Goal: Task Accomplishment & Management: Use online tool/utility

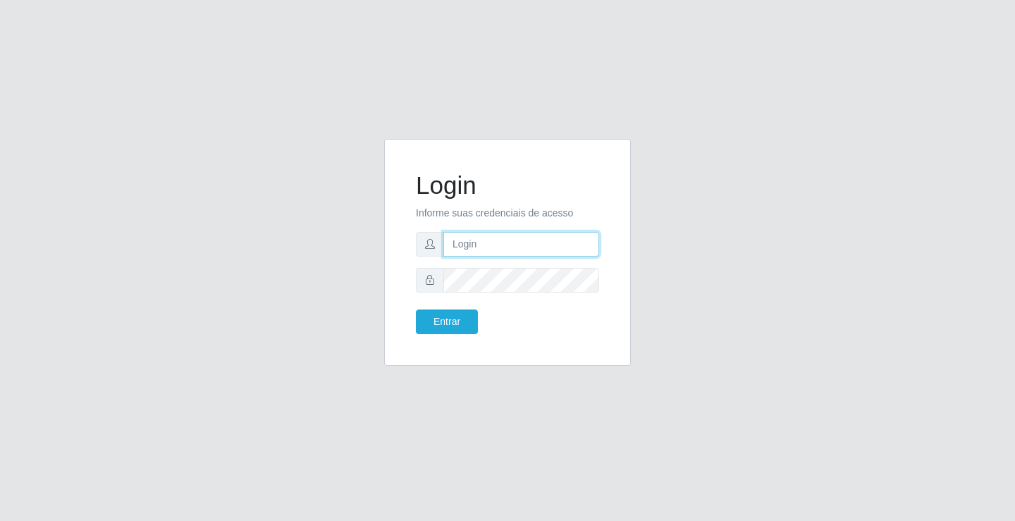
type input "[EMAIL_ADDRESS][DOMAIN_NAME]"
click at [455, 335] on div "Login Informe suas credenciais de acesso [EMAIL_ADDRESS][DOMAIN_NAME] Entrar" at bounding box center [507, 252] width 211 height 192
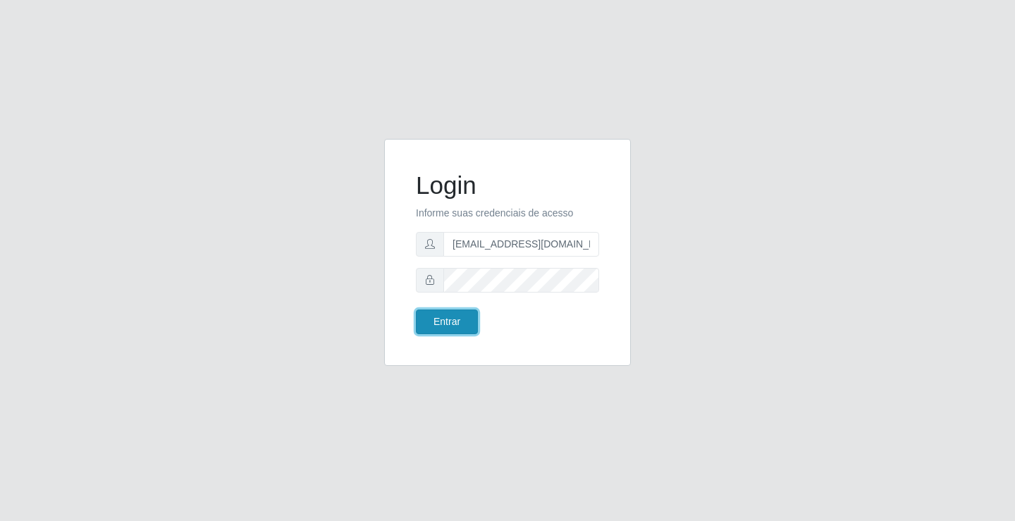
click at [455, 326] on button "Entrar" at bounding box center [447, 321] width 62 height 25
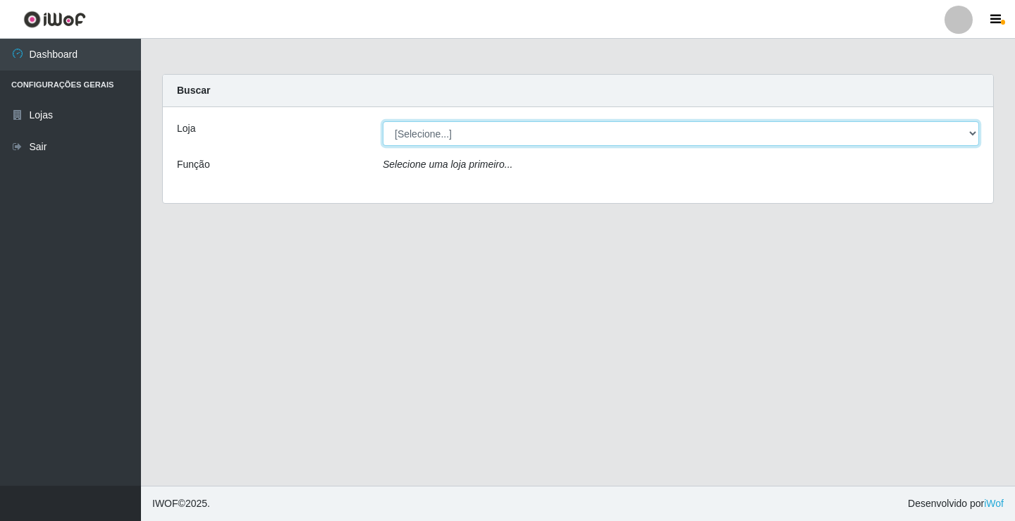
click at [469, 142] on select "[Selecione...] Rede Potiguar 4 - Extremoz" at bounding box center [681, 133] width 596 height 25
select select "78"
click at [383, 121] on select "[Selecione...] Rede Potiguar 4 - Extremoz" at bounding box center [681, 133] width 596 height 25
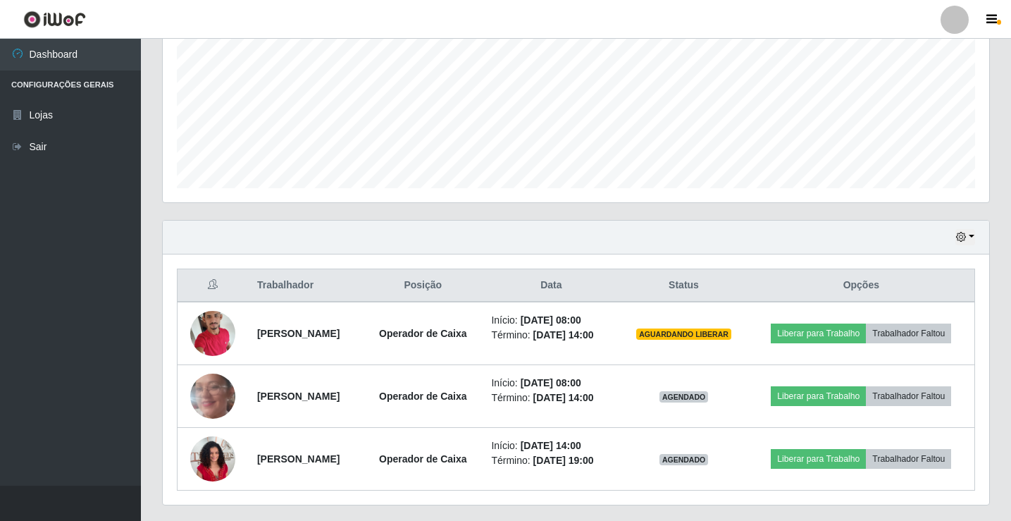
scroll to position [352, 0]
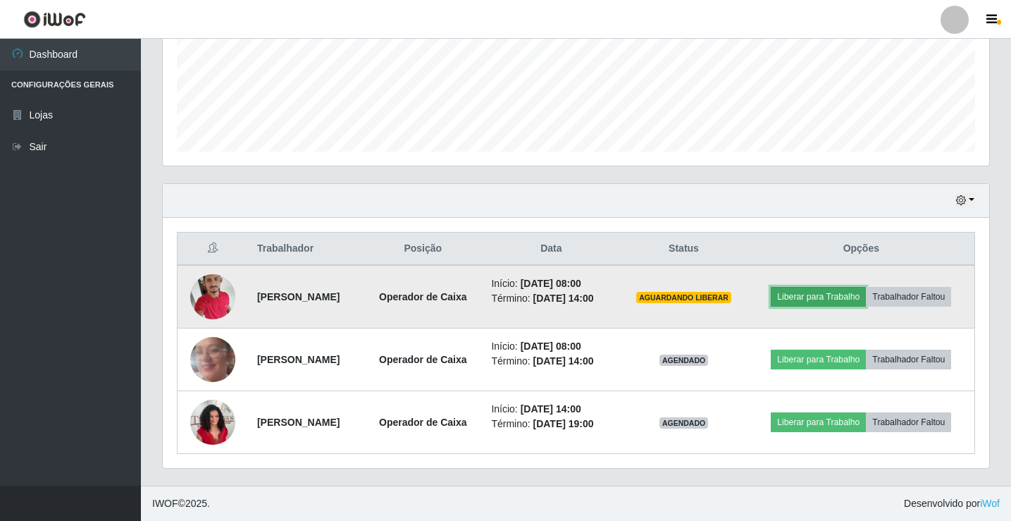
click at [830, 301] on button "Liberar para Trabalho" at bounding box center [818, 297] width 95 height 20
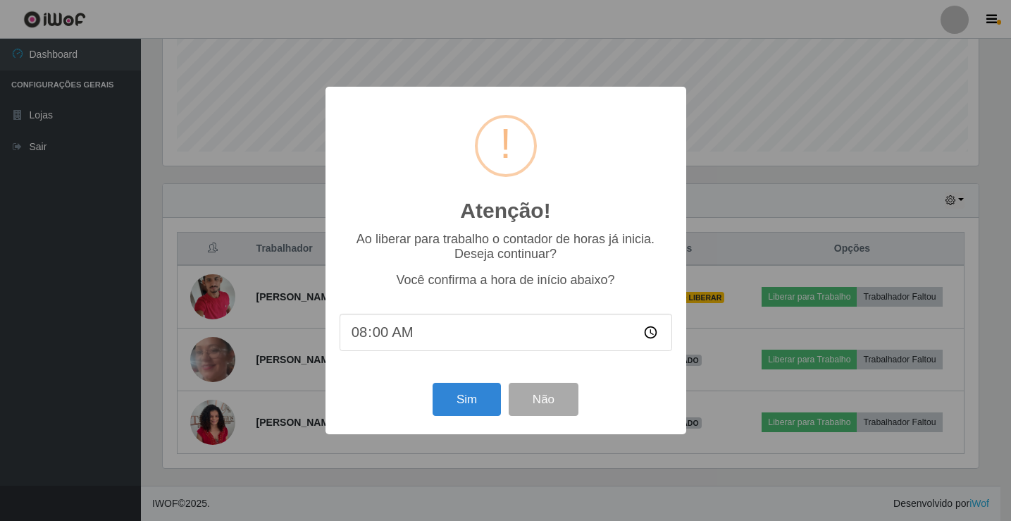
scroll to position [292, 820]
click at [474, 403] on button "Sim" at bounding box center [468, 399] width 68 height 33
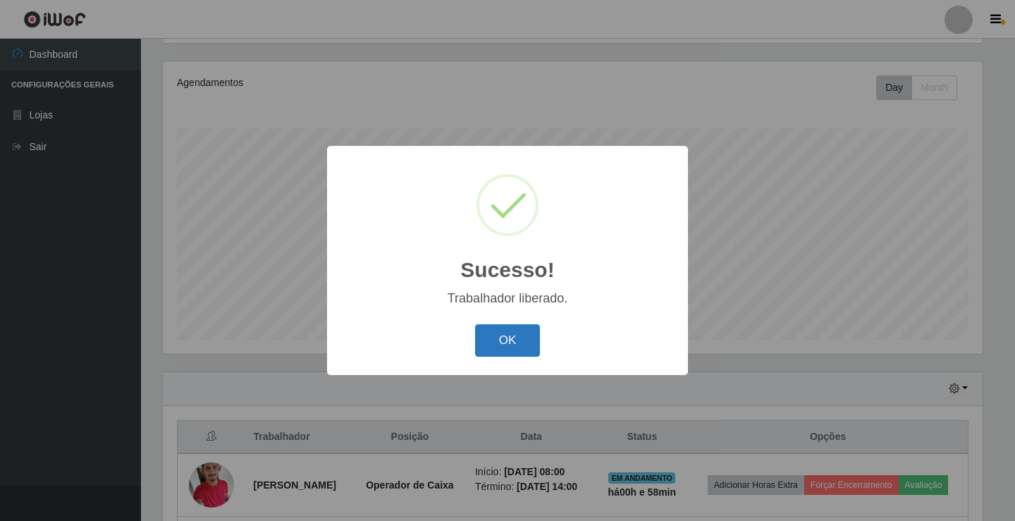
click at [524, 345] on button "OK" at bounding box center [508, 340] width 66 height 33
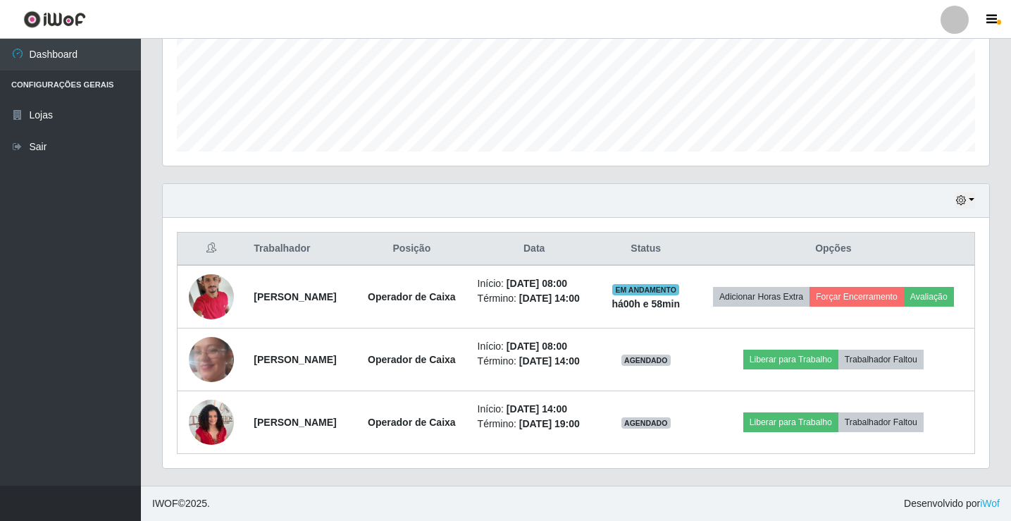
scroll to position [384, 0]
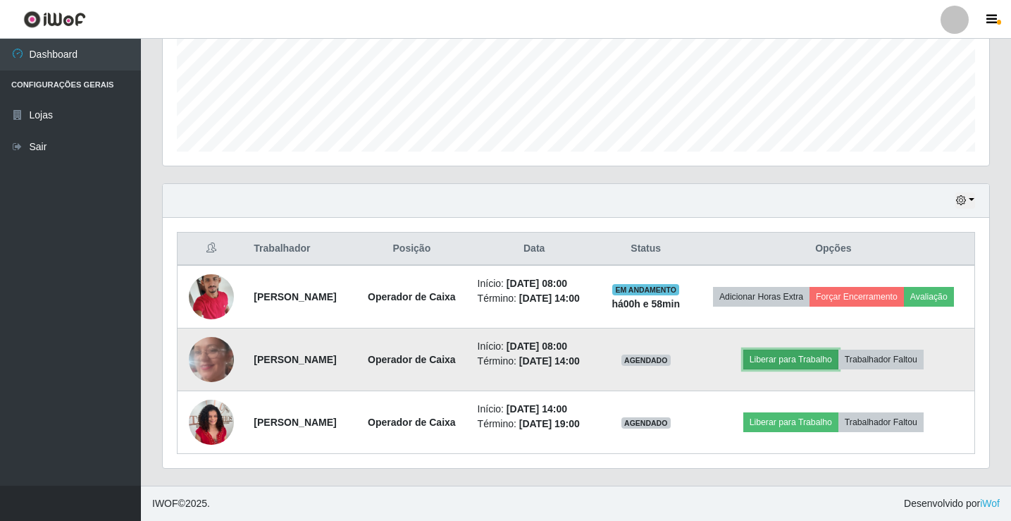
click at [797, 350] on button "Liberar para Trabalho" at bounding box center [790, 360] width 95 height 20
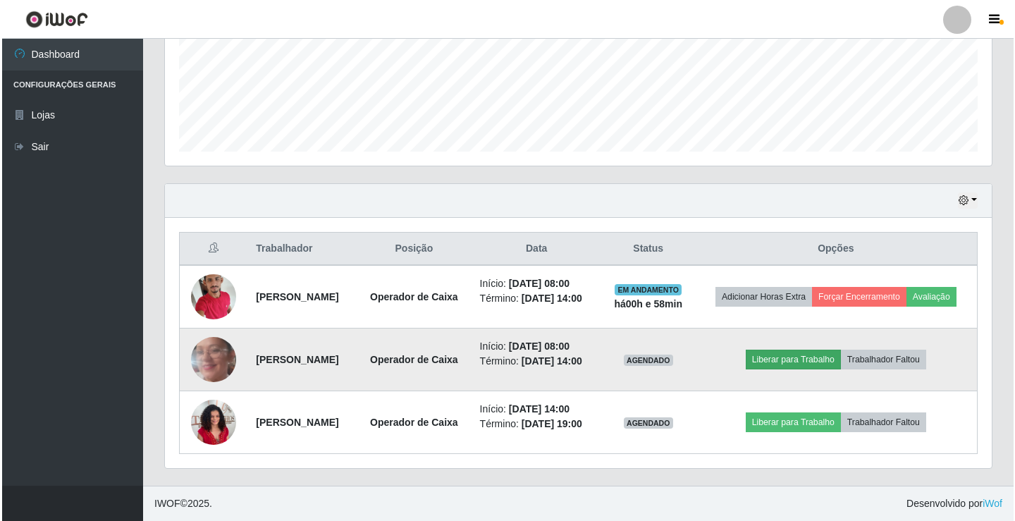
scroll to position [292, 820]
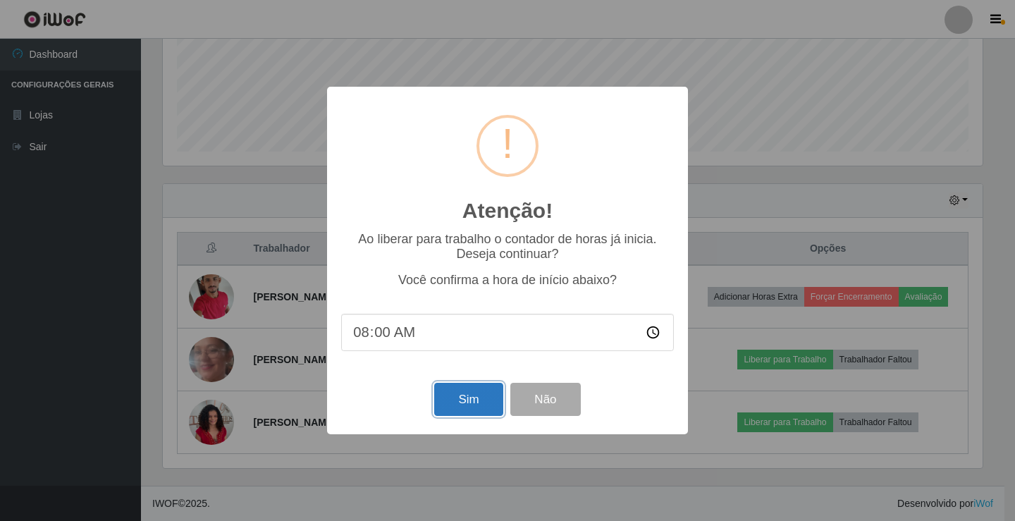
click at [476, 401] on button "Sim" at bounding box center [468, 399] width 68 height 33
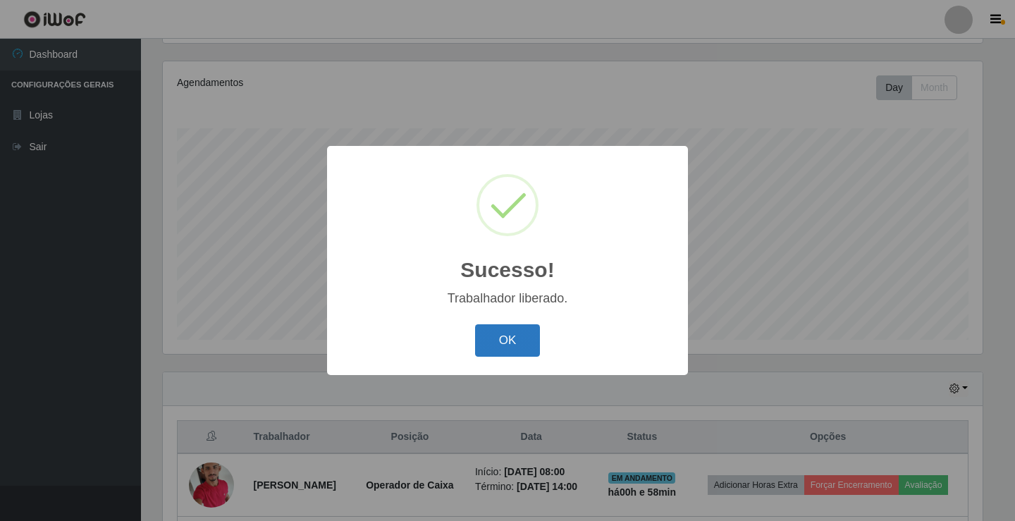
click at [520, 347] on button "OK" at bounding box center [508, 340] width 66 height 33
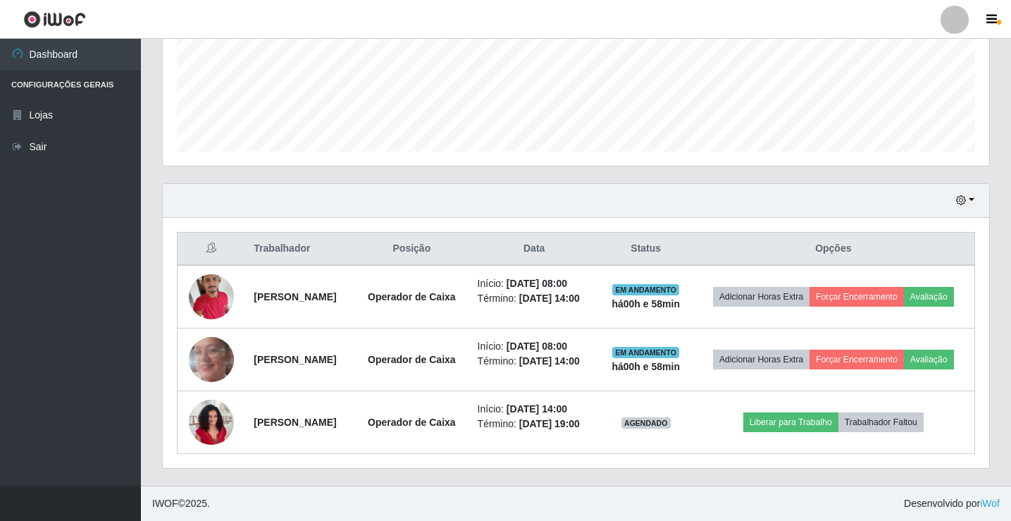
scroll to position [384, 0]
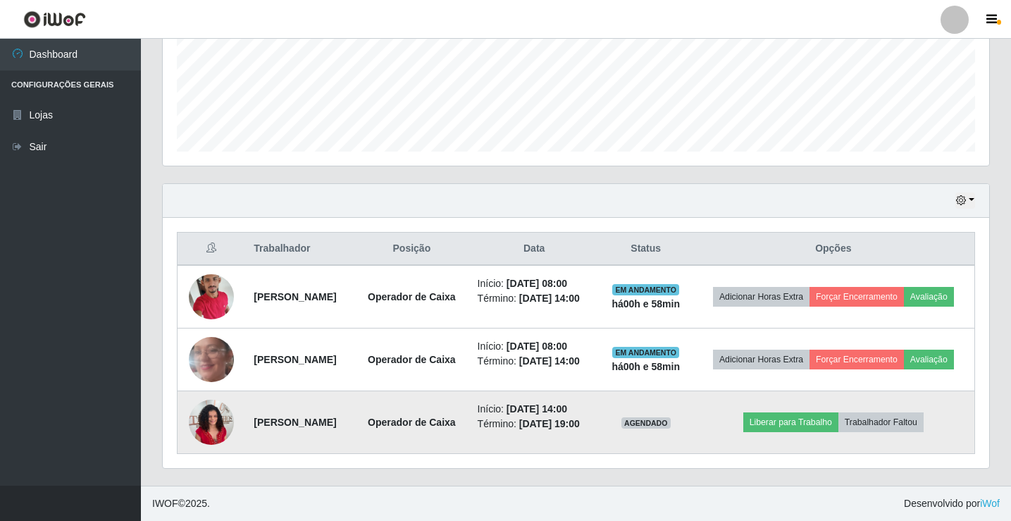
click at [218, 420] on img at bounding box center [211, 422] width 45 height 60
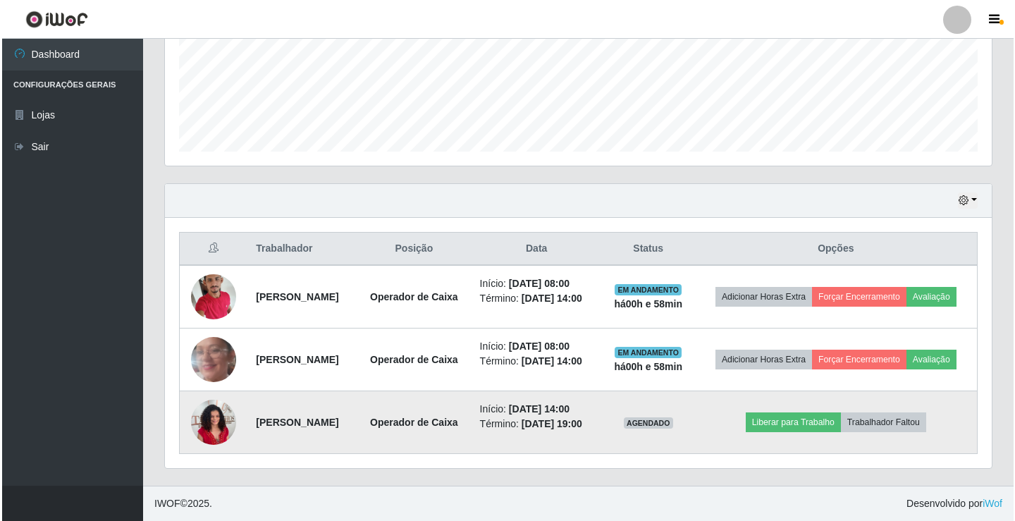
scroll to position [292, 820]
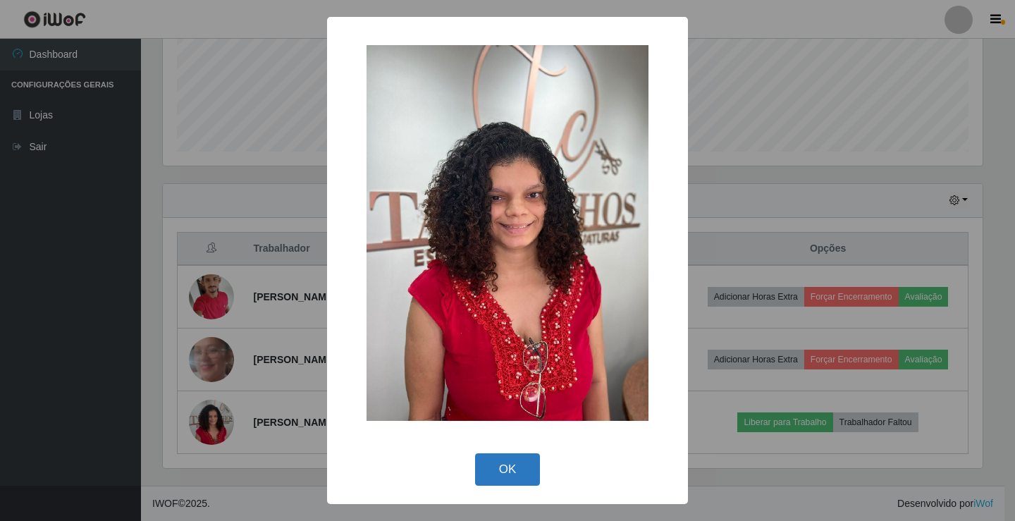
click at [502, 466] on button "OK" at bounding box center [508, 469] width 66 height 33
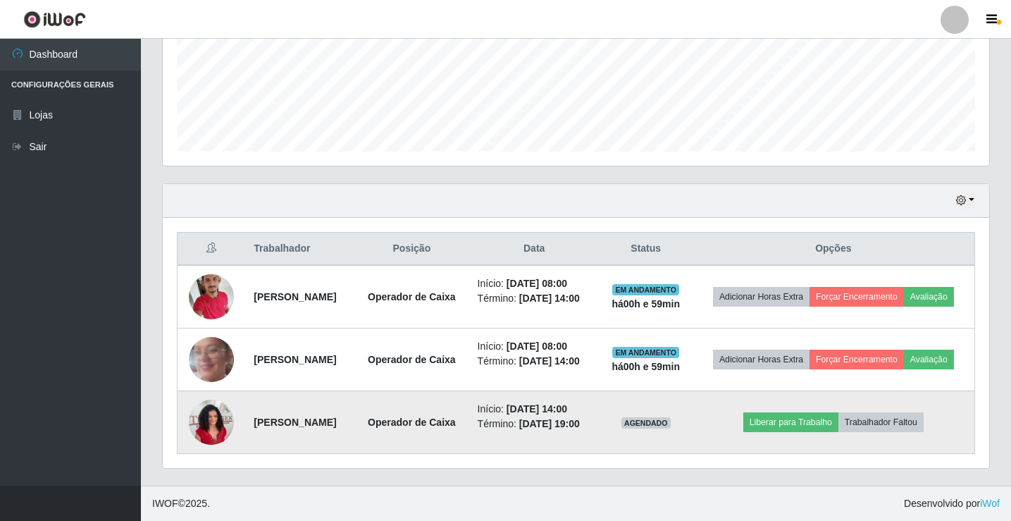
scroll to position [384, 0]
